Goal: Check status

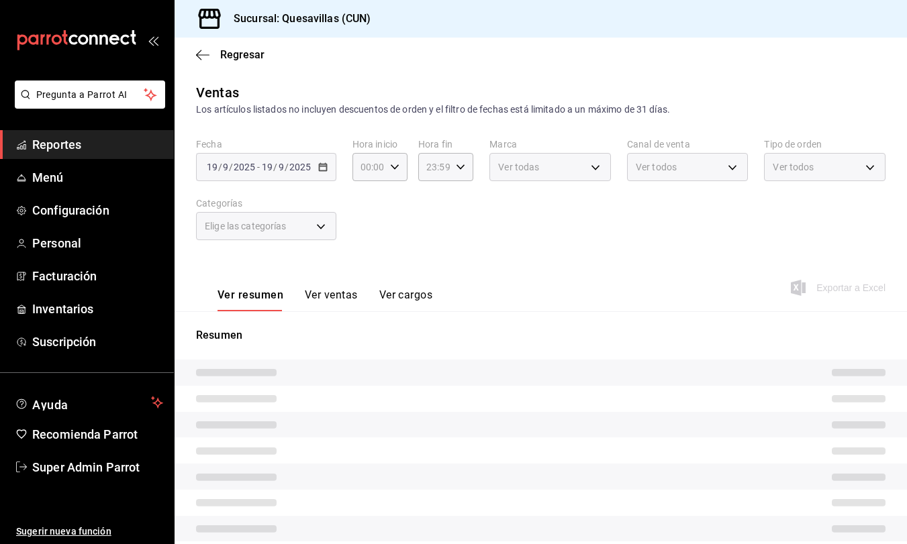
type input "d7e99031-79dd-44a2-82f0-3ba224b2c224"
click at [79, 138] on span "Reportes" at bounding box center [97, 145] width 131 height 18
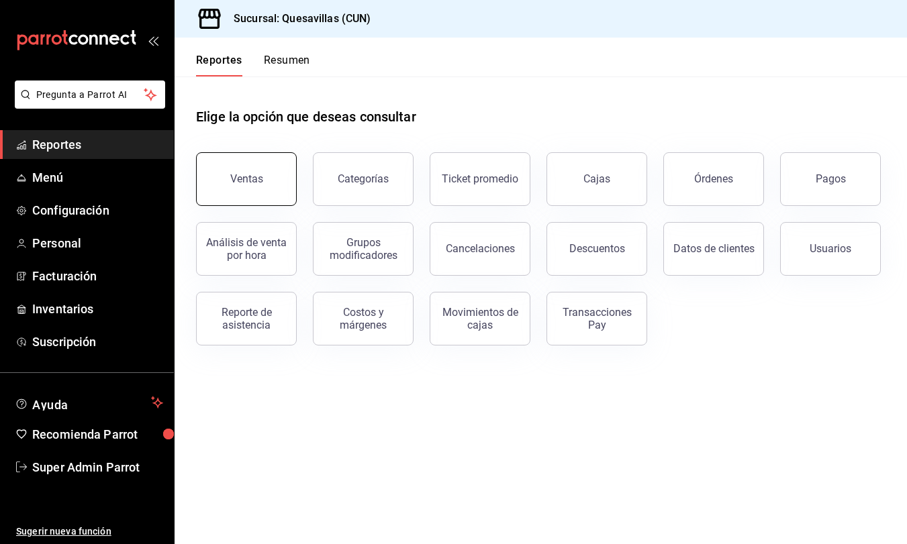
click at [231, 165] on button "Ventas" at bounding box center [246, 179] width 101 height 54
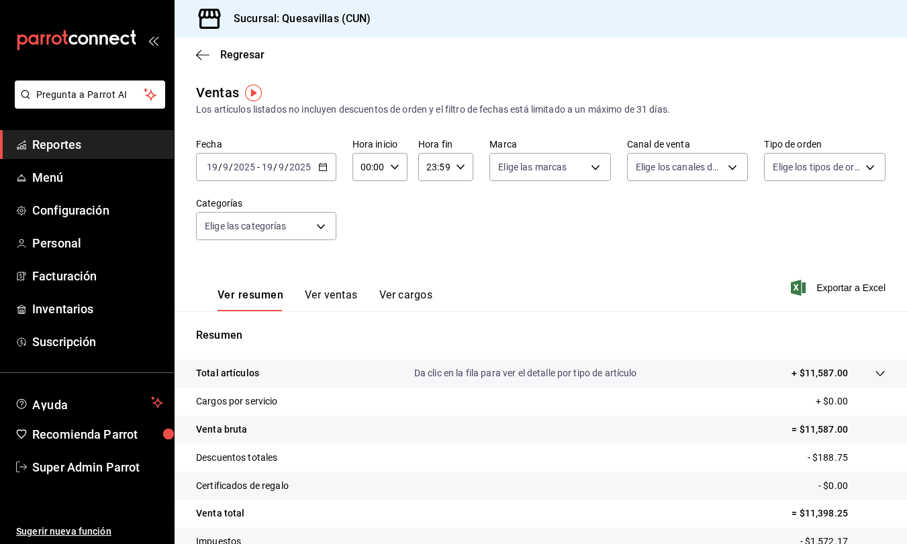
click at [771, 234] on div "Fecha 2025-09-19 19 / 9 / 2025 - 2025-09-19 19 / 9 / 2025 Hora inicio 00:00 Hor…" at bounding box center [540, 197] width 689 height 118
